Goal: Task Accomplishment & Management: Manage account settings

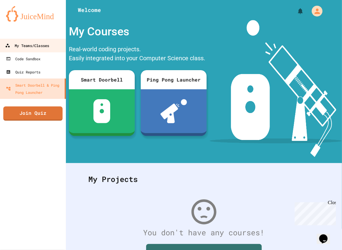
click at [29, 43] on div "My Teams/Classes" at bounding box center [27, 45] width 44 height 7
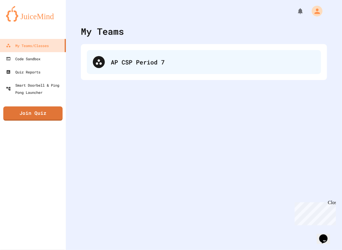
click at [149, 62] on div "AP CSP Period 7" at bounding box center [213, 61] width 204 height 9
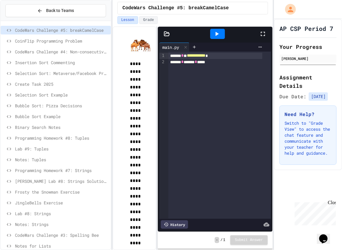
click at [50, 81] on span "Create Task 2025" at bounding box center [61, 84] width 93 height 6
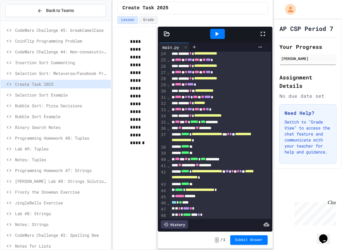
scroll to position [211, 0]
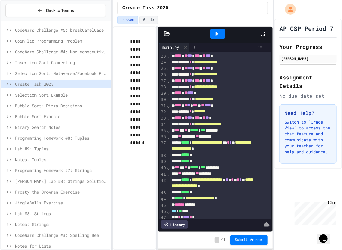
click at [217, 37] on div at bounding box center [217, 34] width 15 height 10
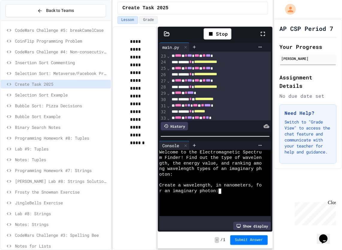
click at [222, 196] on div at bounding box center [210, 196] width 102 height 5
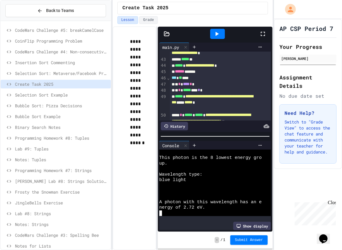
scroll to position [342, 0]
